Goal: Information Seeking & Learning: Learn about a topic

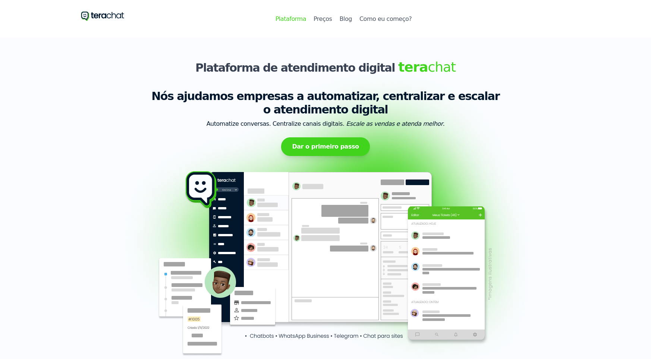
select select "1-10"
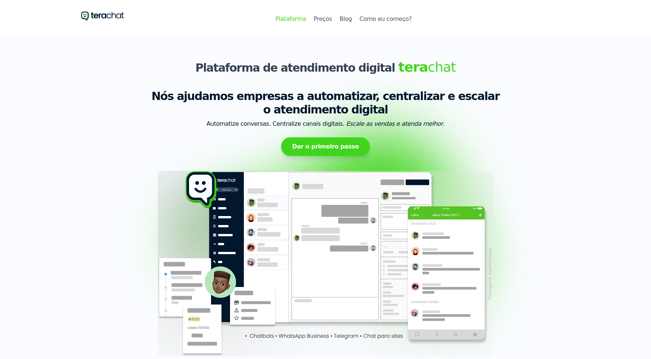
select select "1-10"
